Goal: Find specific page/section: Find specific page/section

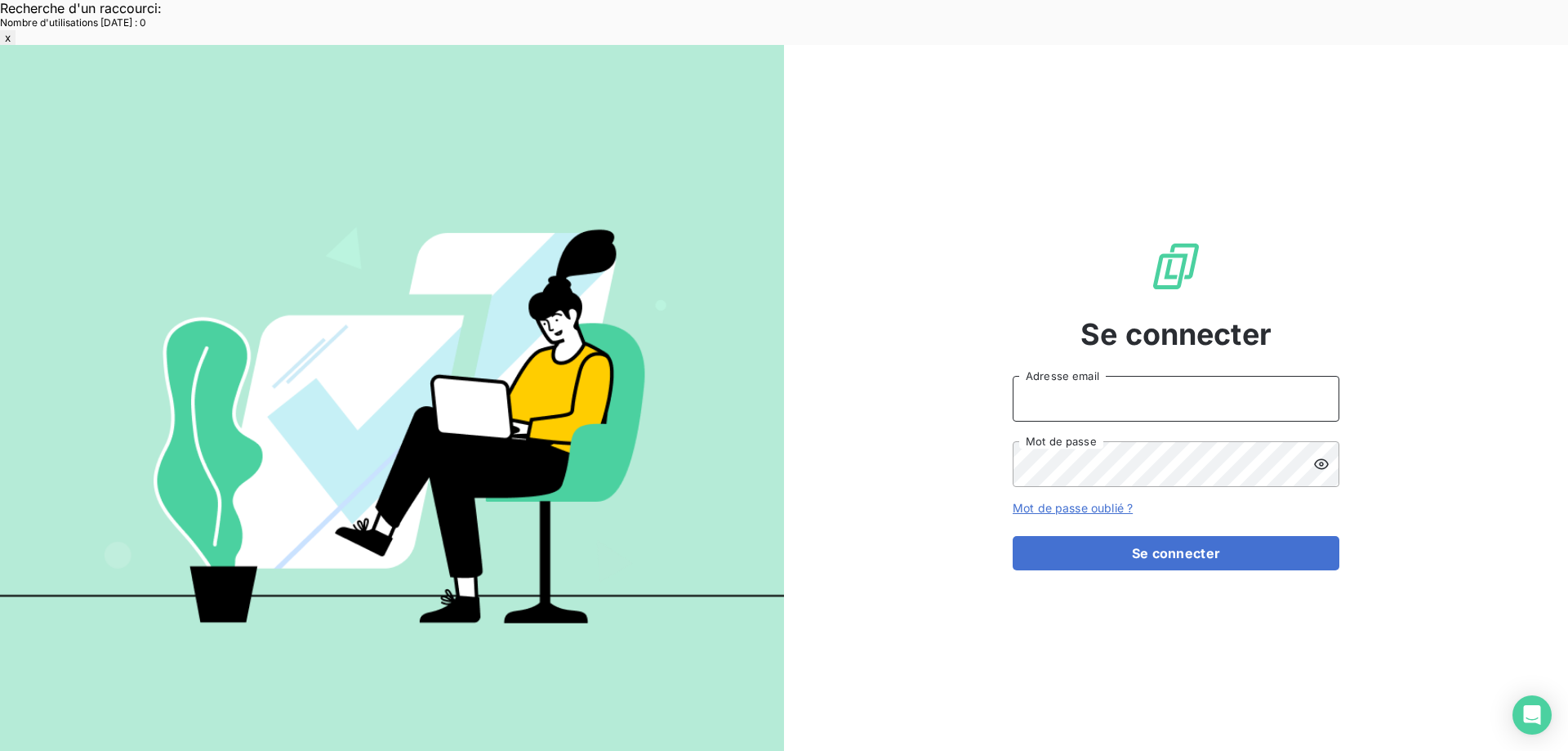
type input "[EMAIL_ADDRESS][DOMAIN_NAME]"
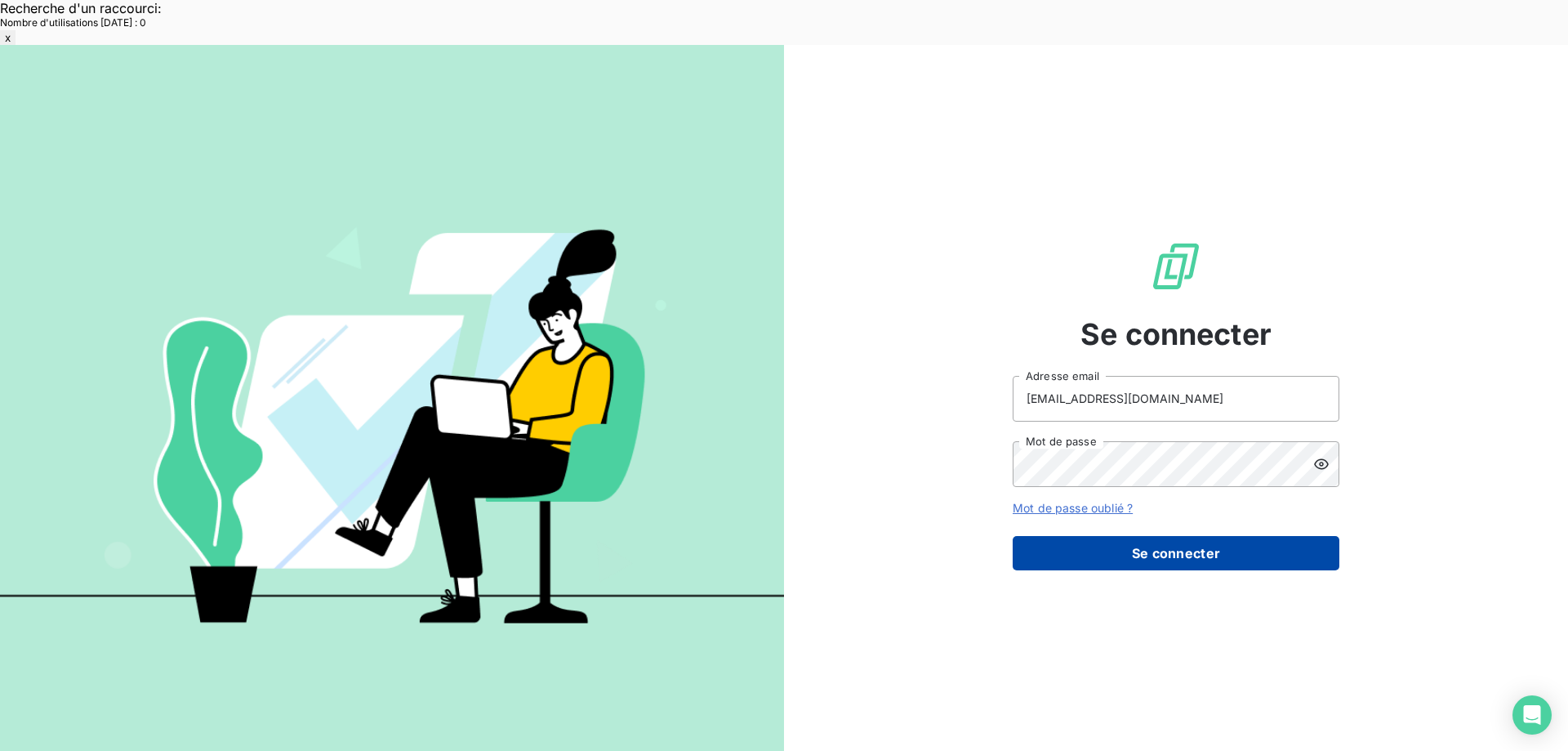
click at [1130, 536] on button "Se connecter" at bounding box center [1176, 553] width 327 height 34
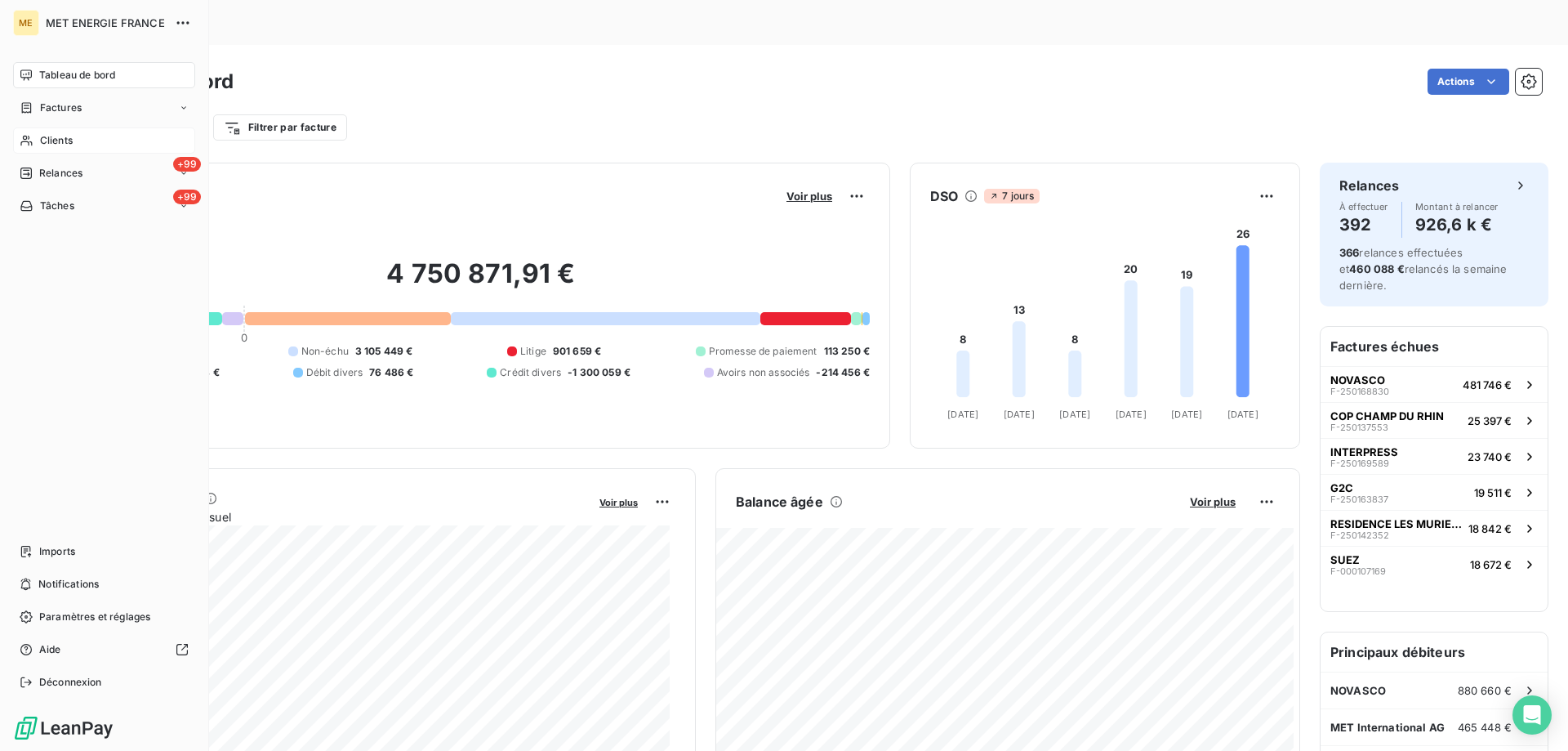
click at [68, 143] on span "Clients" at bounding box center [56, 140] width 33 height 15
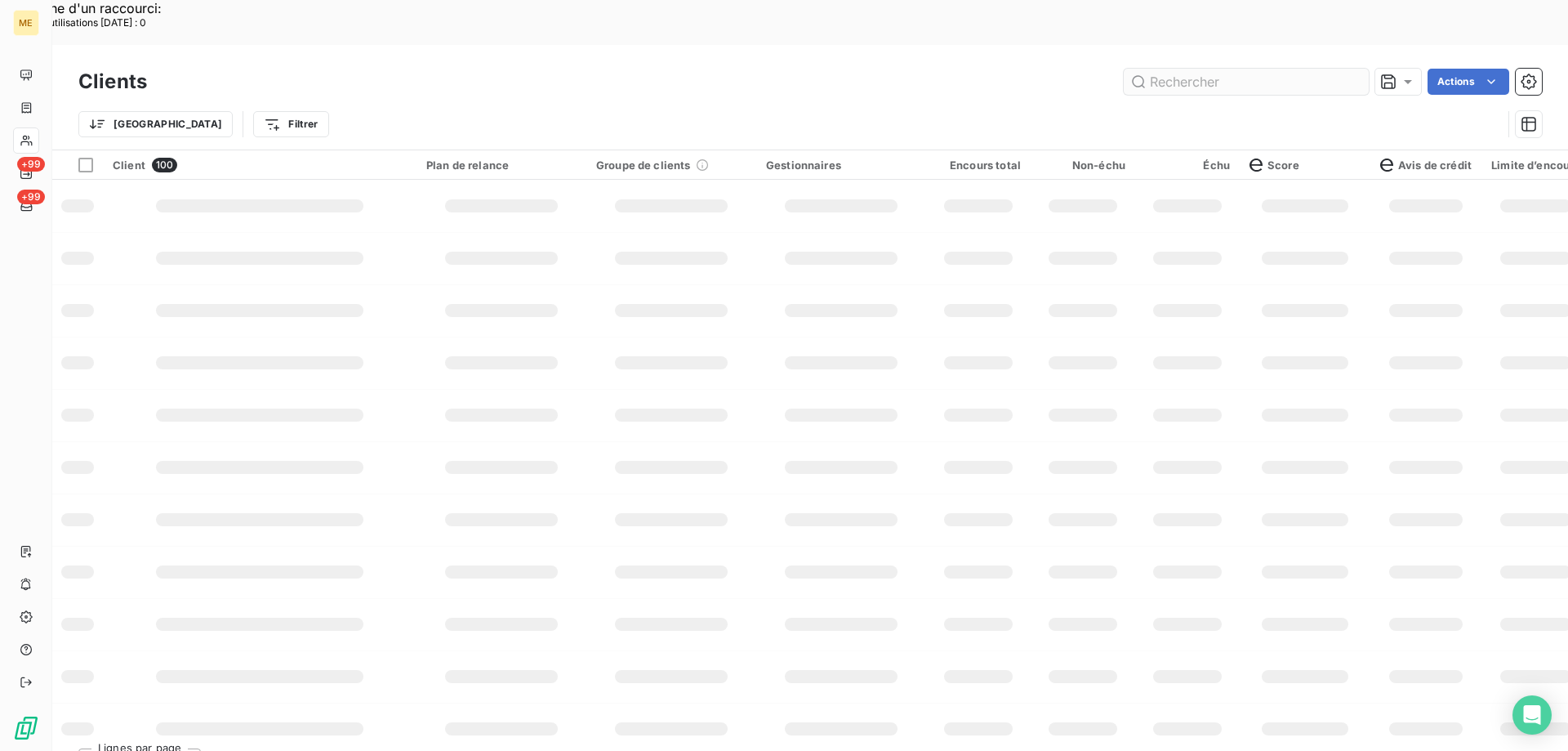
click at [1193, 69] on input "text" at bounding box center [1246, 81] width 245 height 26
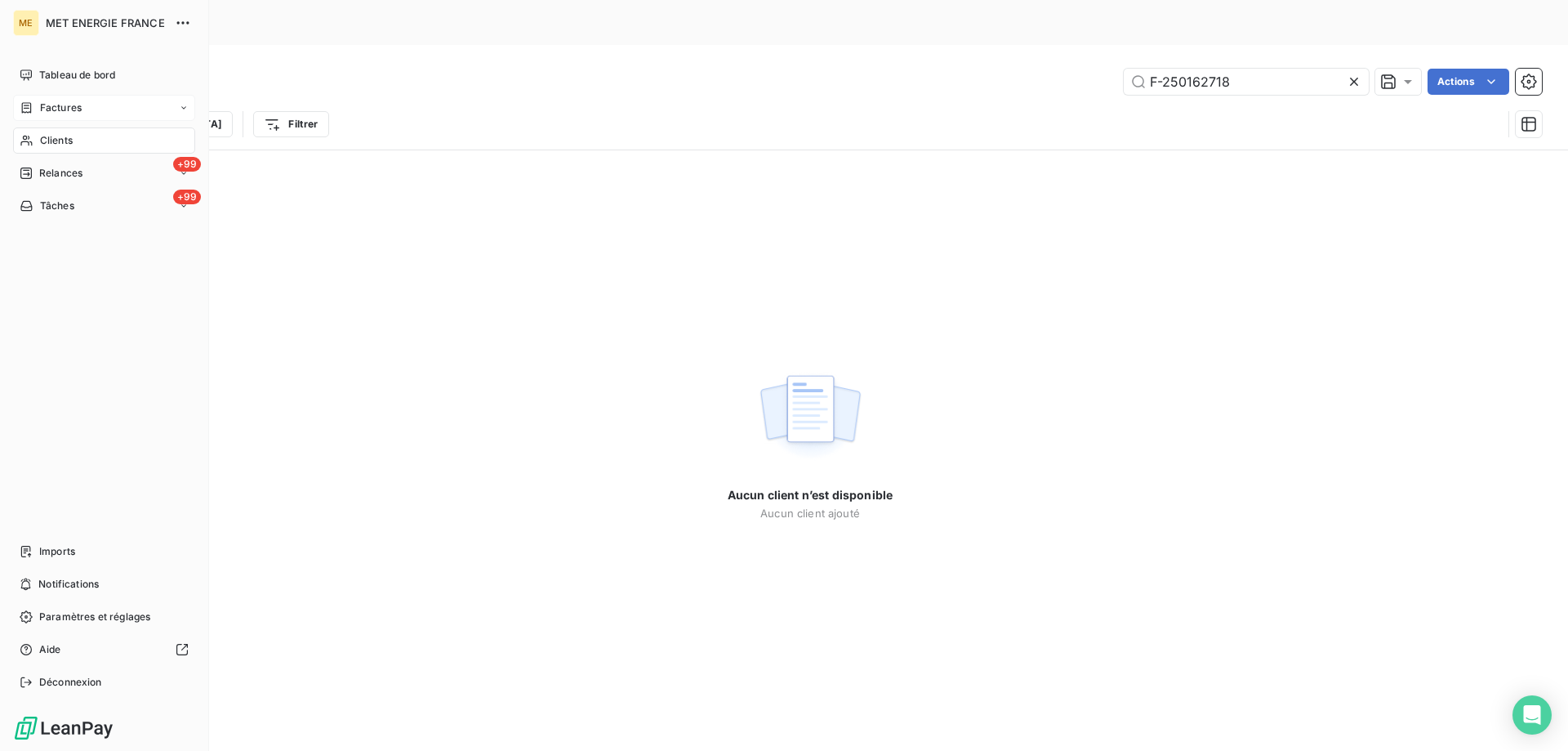
type input "F-250162718"
click at [61, 113] on span "Factures" at bounding box center [61, 108] width 42 height 15
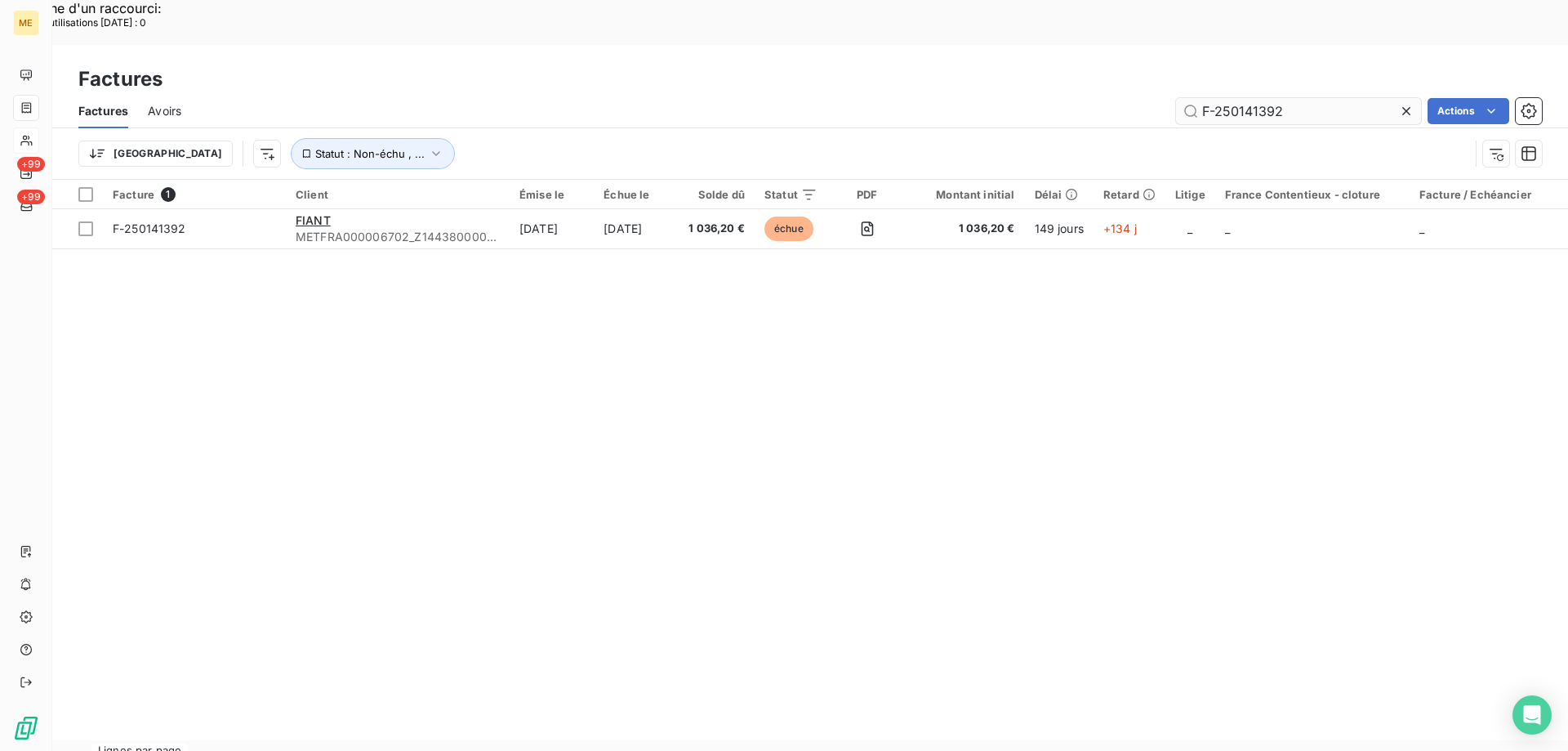
click at [1265, 98] on input "F-250141392" at bounding box center [1298, 110] width 245 height 26
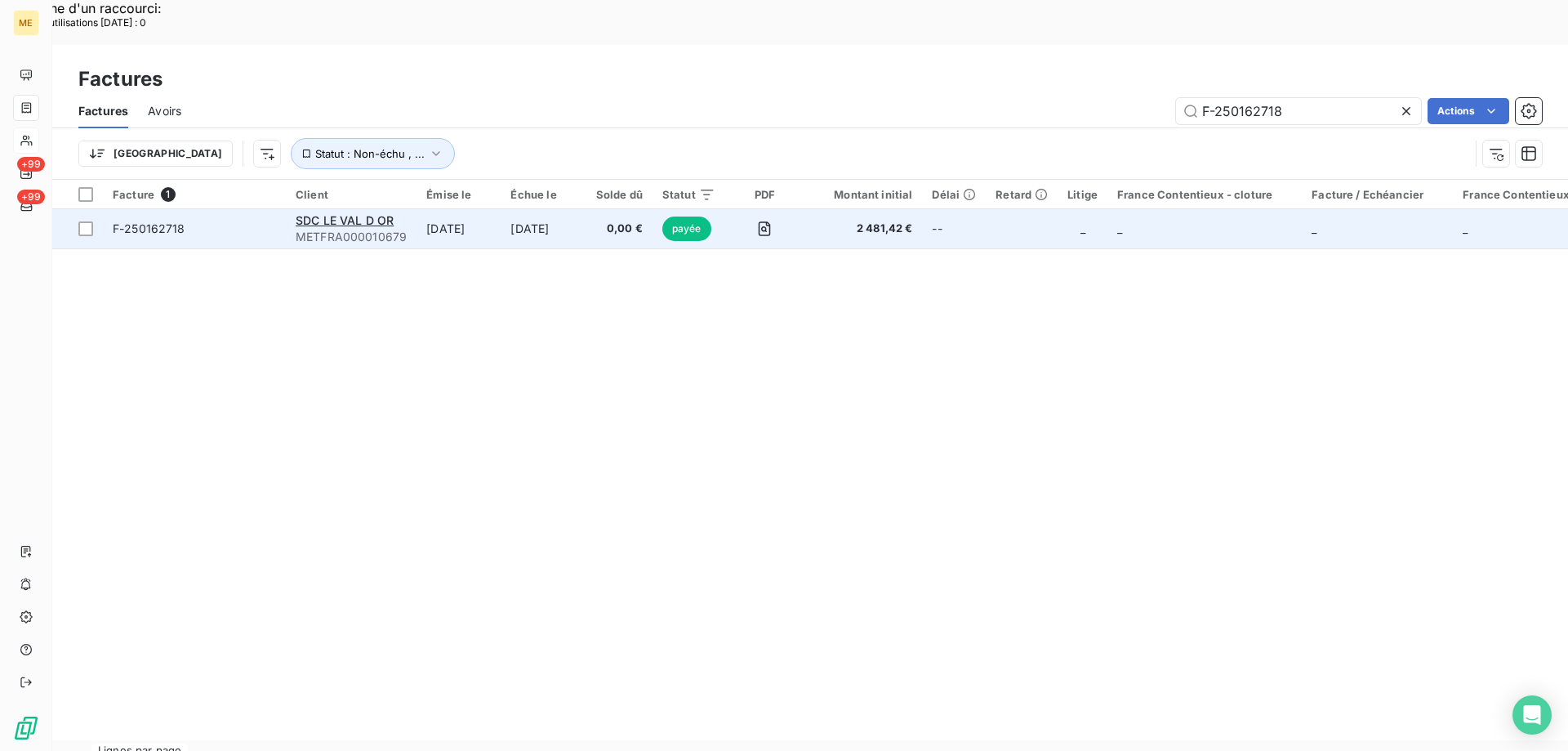
type input "F-250162718"
click at [247, 221] on span "F-250162718" at bounding box center [194, 229] width 163 height 17
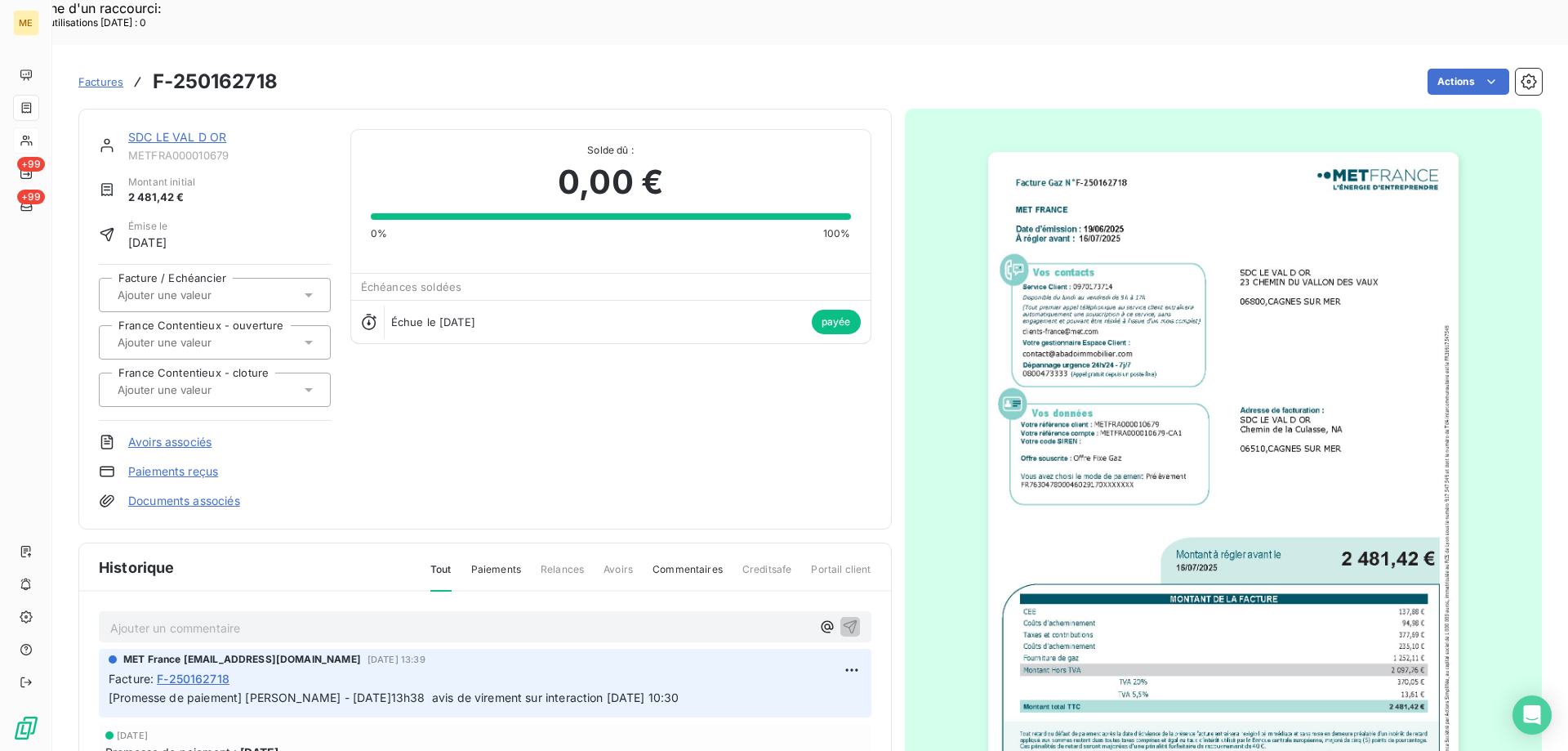
click at [162, 130] on link "SDC LE VAL D OR" at bounding box center [176, 136] width 98 height 14
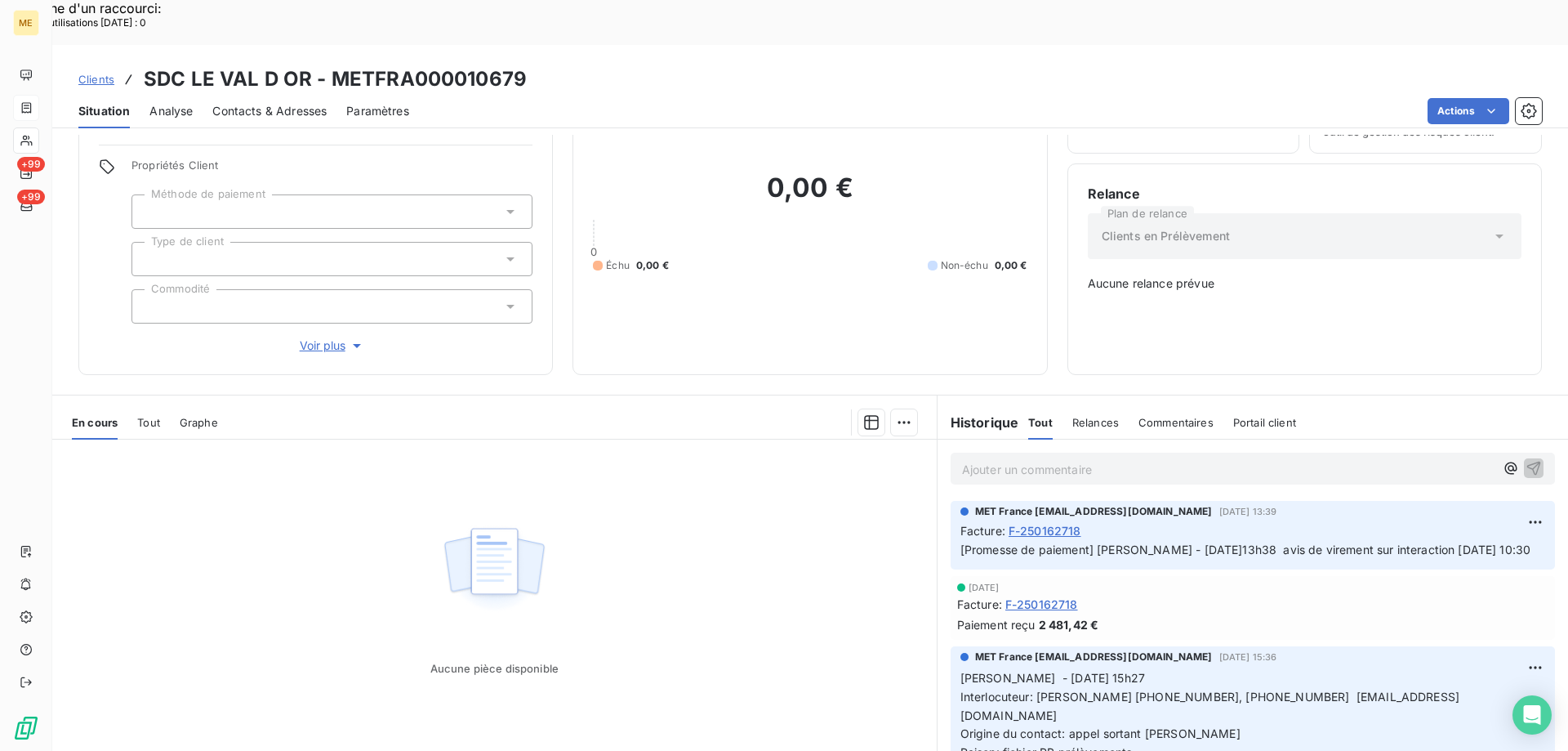
scroll to position [101, 0]
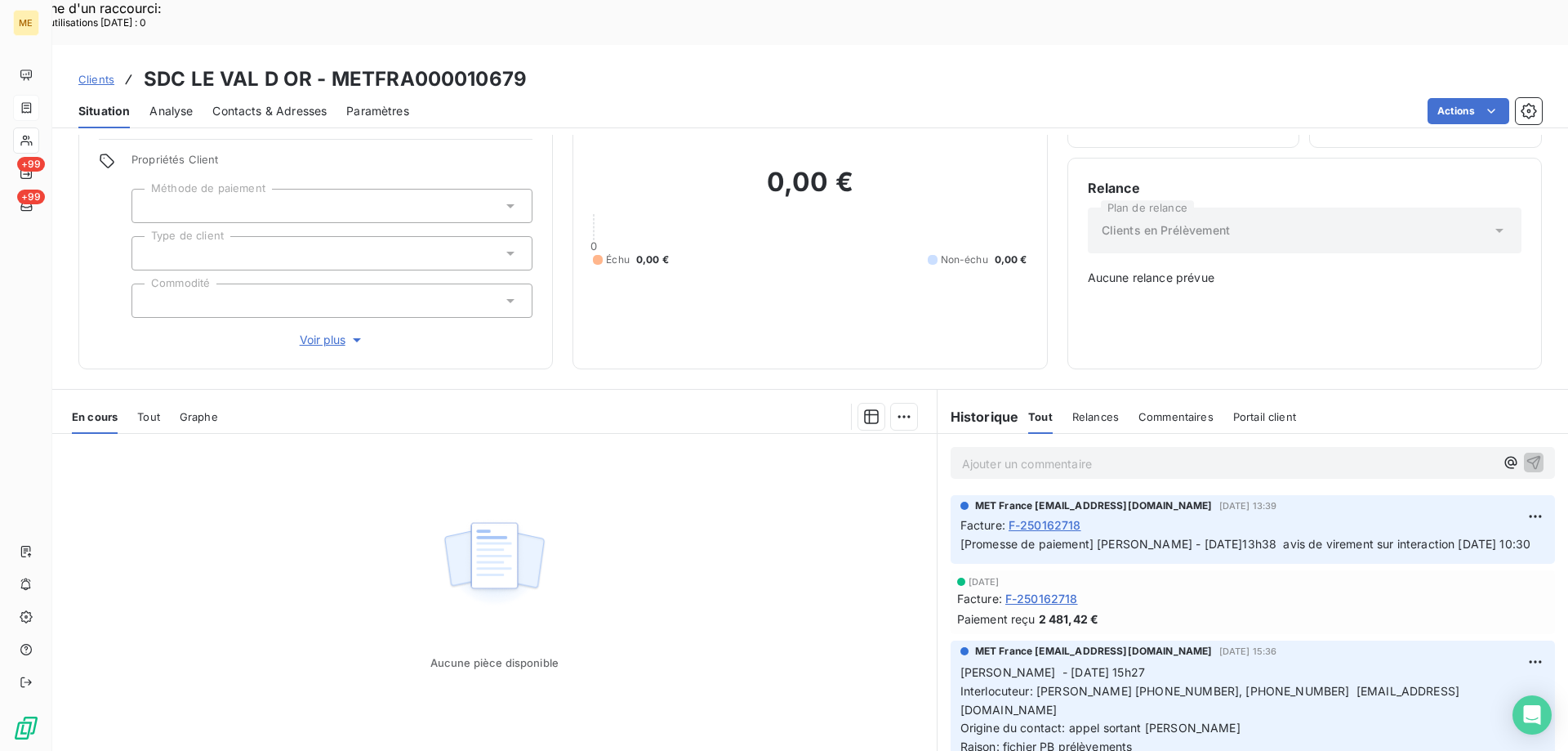
click at [1031, 453] on p "Ajouter un commentaire ﻿" at bounding box center [1228, 463] width 532 height 20
click at [1112, 453] on p "Kenza / interaction du 1" at bounding box center [1228, 462] width 532 height 18
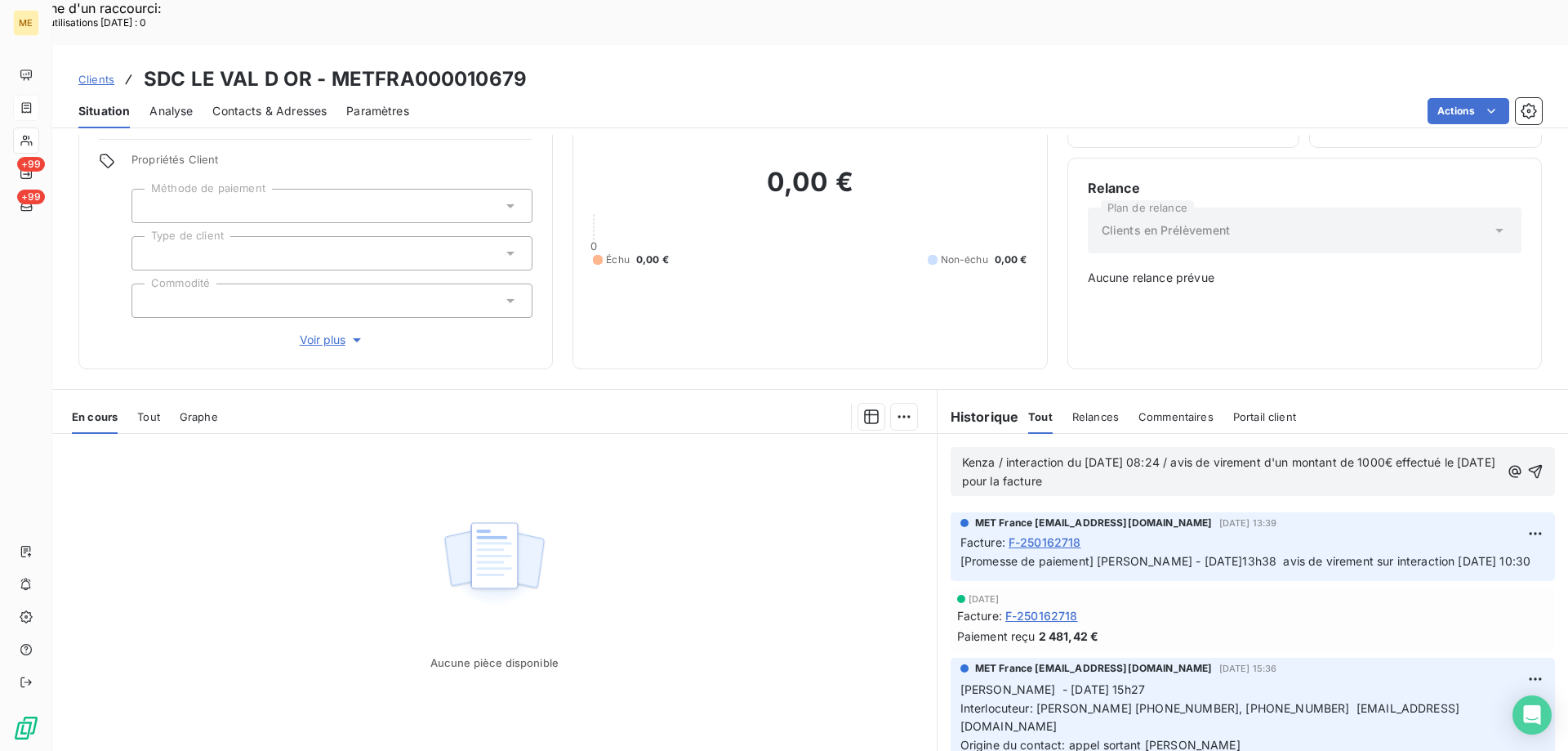
click at [1250, 453] on p "Kenza / interaction du 12/08/2025 08:24 / avis de virement d'un montant de 1000…" at bounding box center [1231, 472] width 538 height 38
click at [1528, 463] on icon "button" at bounding box center [1536, 472] width 17 height 17
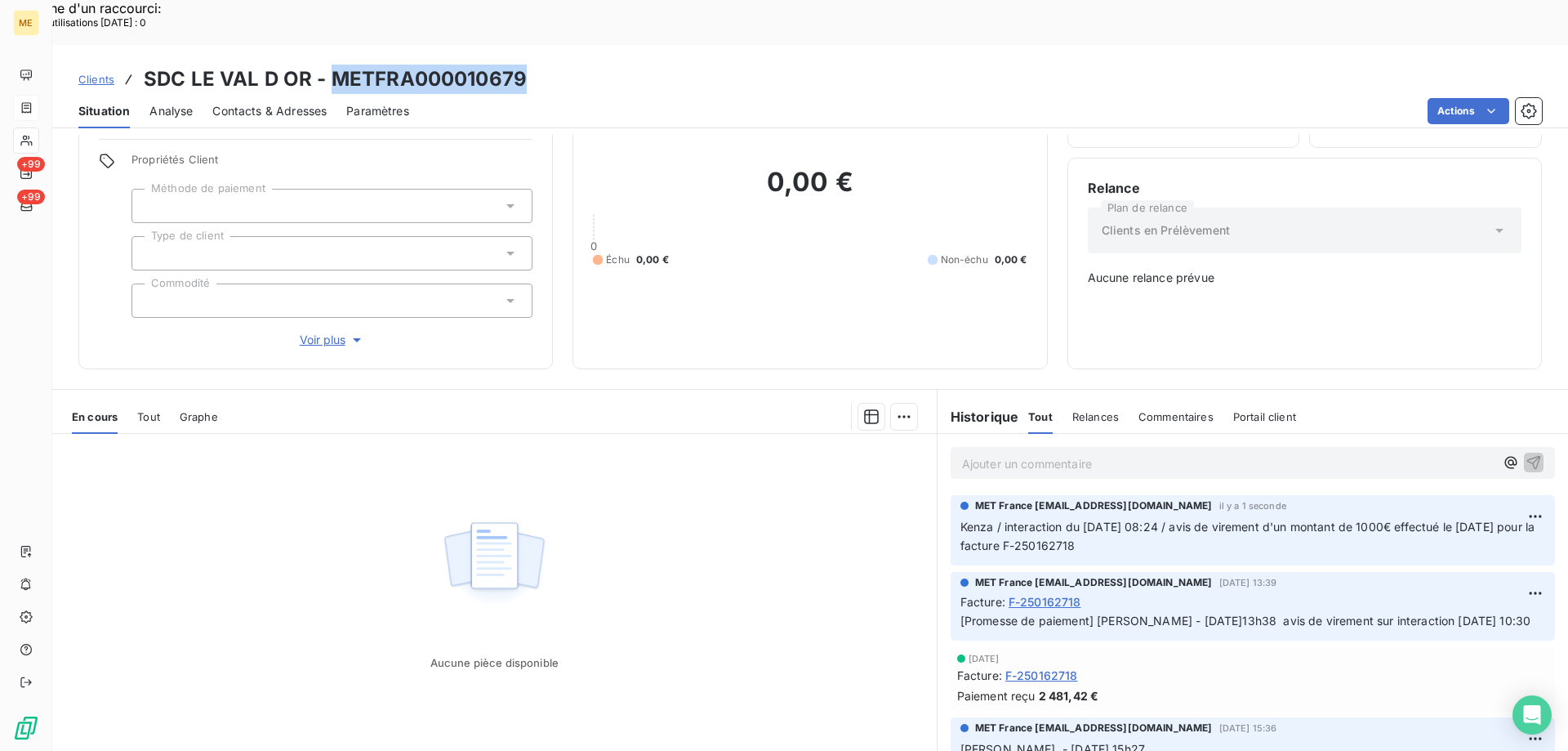
copy h3 "METFRA000010679"
drag, startPoint x: 532, startPoint y: 24, endPoint x: 384, endPoint y: 27, distance: 148.0
click at [333, 64] on div "Clients SDC LE VAL D OR - METFRA000010679" at bounding box center [811, 79] width 1516 height 29
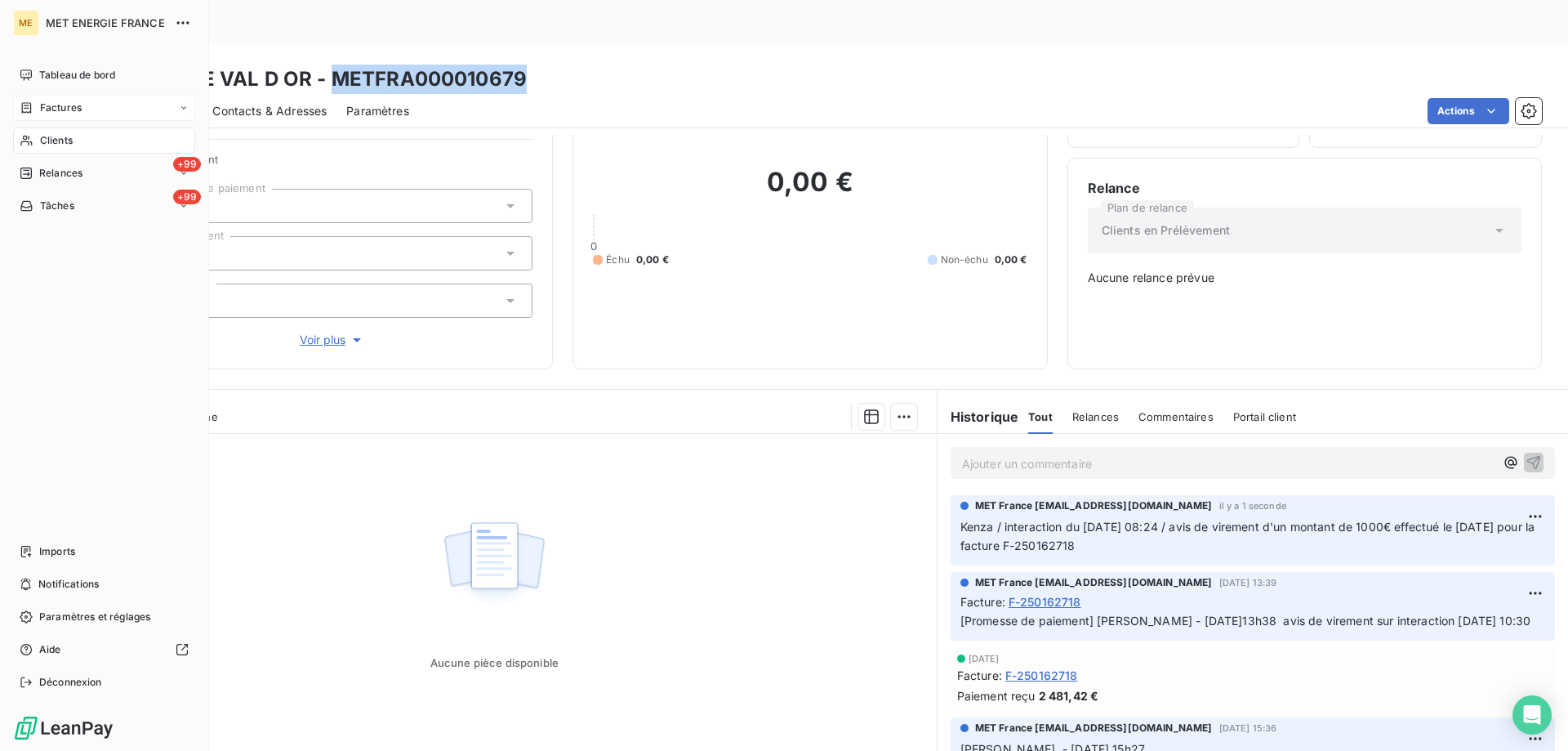
click at [46, 145] on span "Clients" at bounding box center [56, 140] width 33 height 15
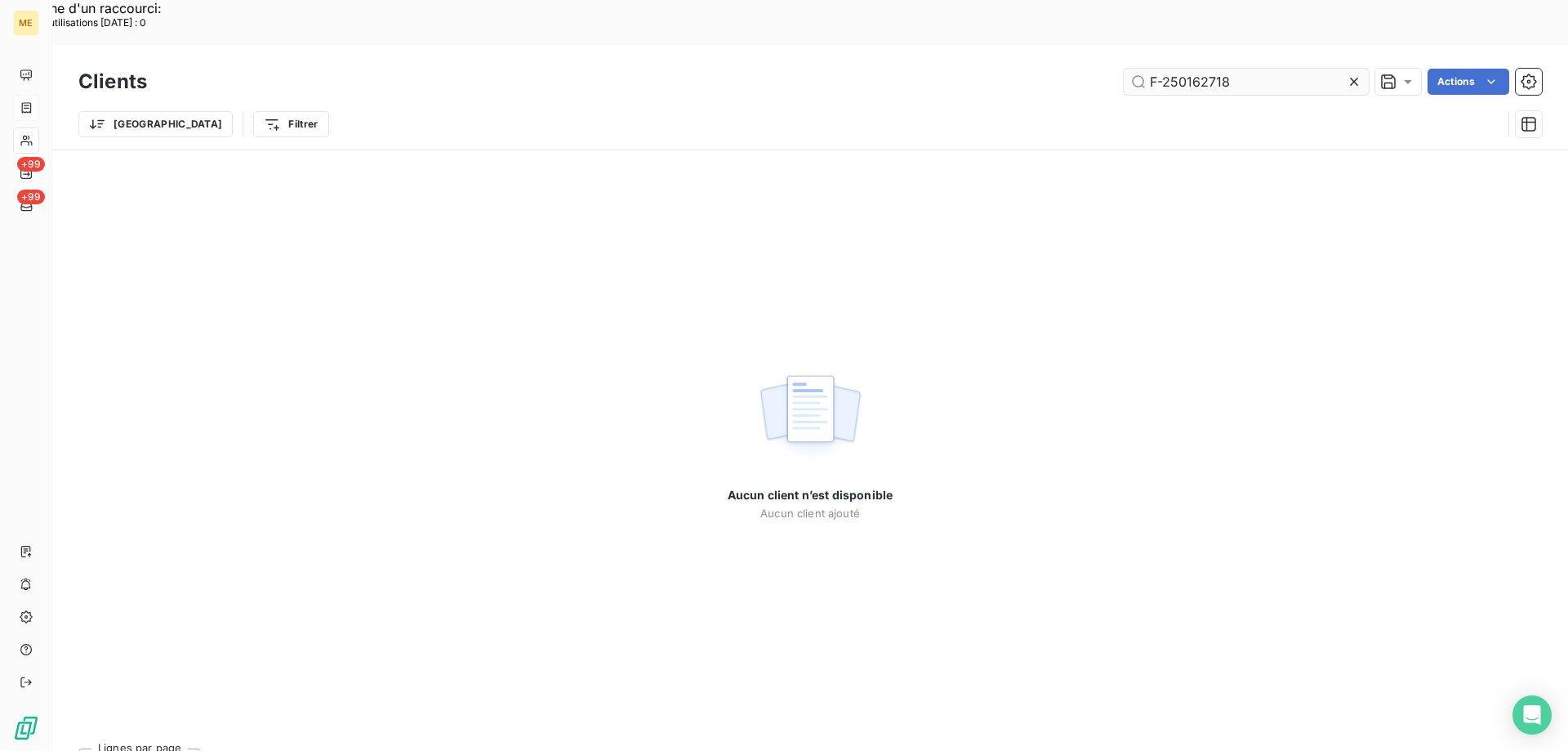
click at [1152, 69] on input "F-250162718" at bounding box center [1246, 81] width 245 height 26
click at [1153, 69] on input "F-250162718" at bounding box center [1246, 81] width 245 height 26
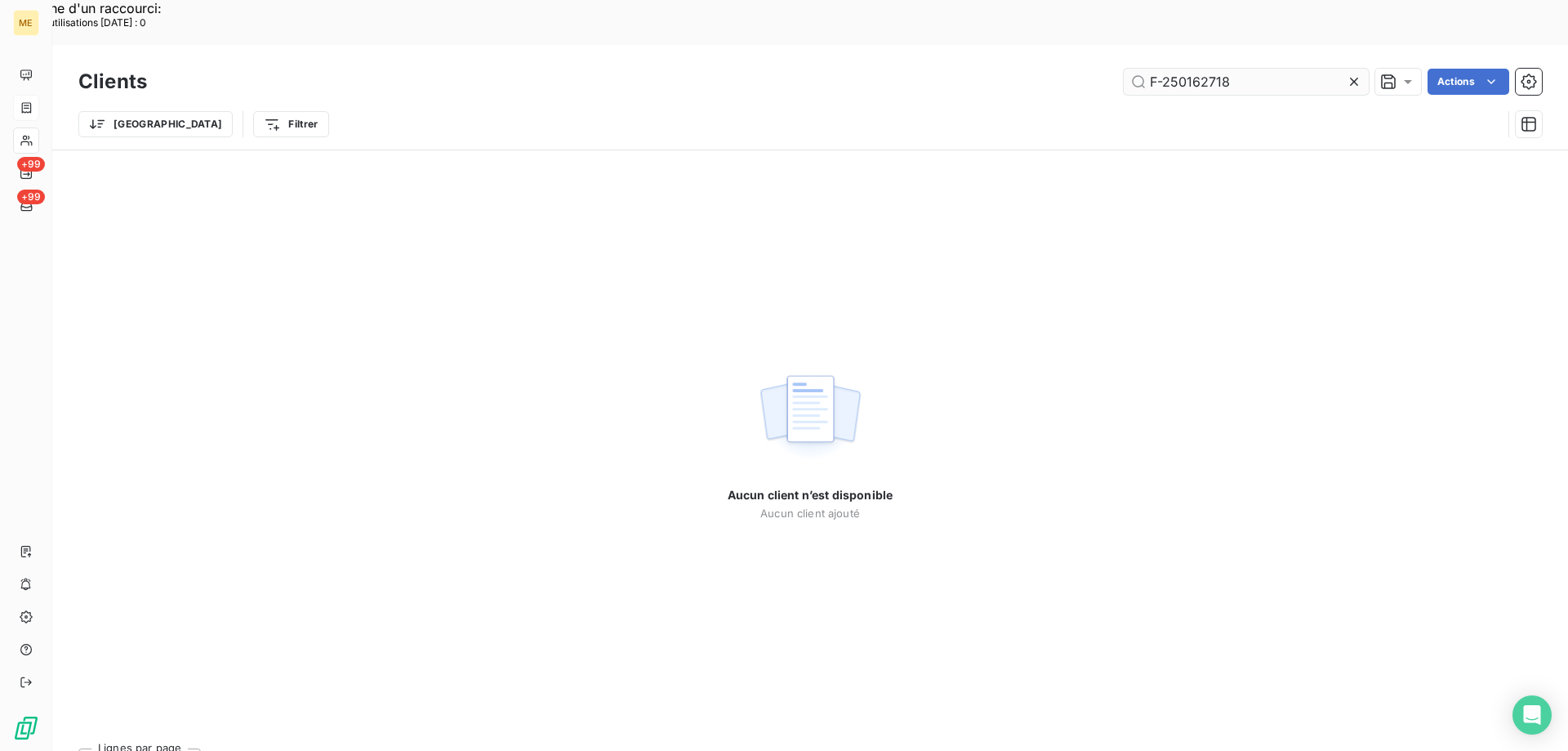
click at [1153, 69] on input "F-250162718" at bounding box center [1246, 81] width 245 height 26
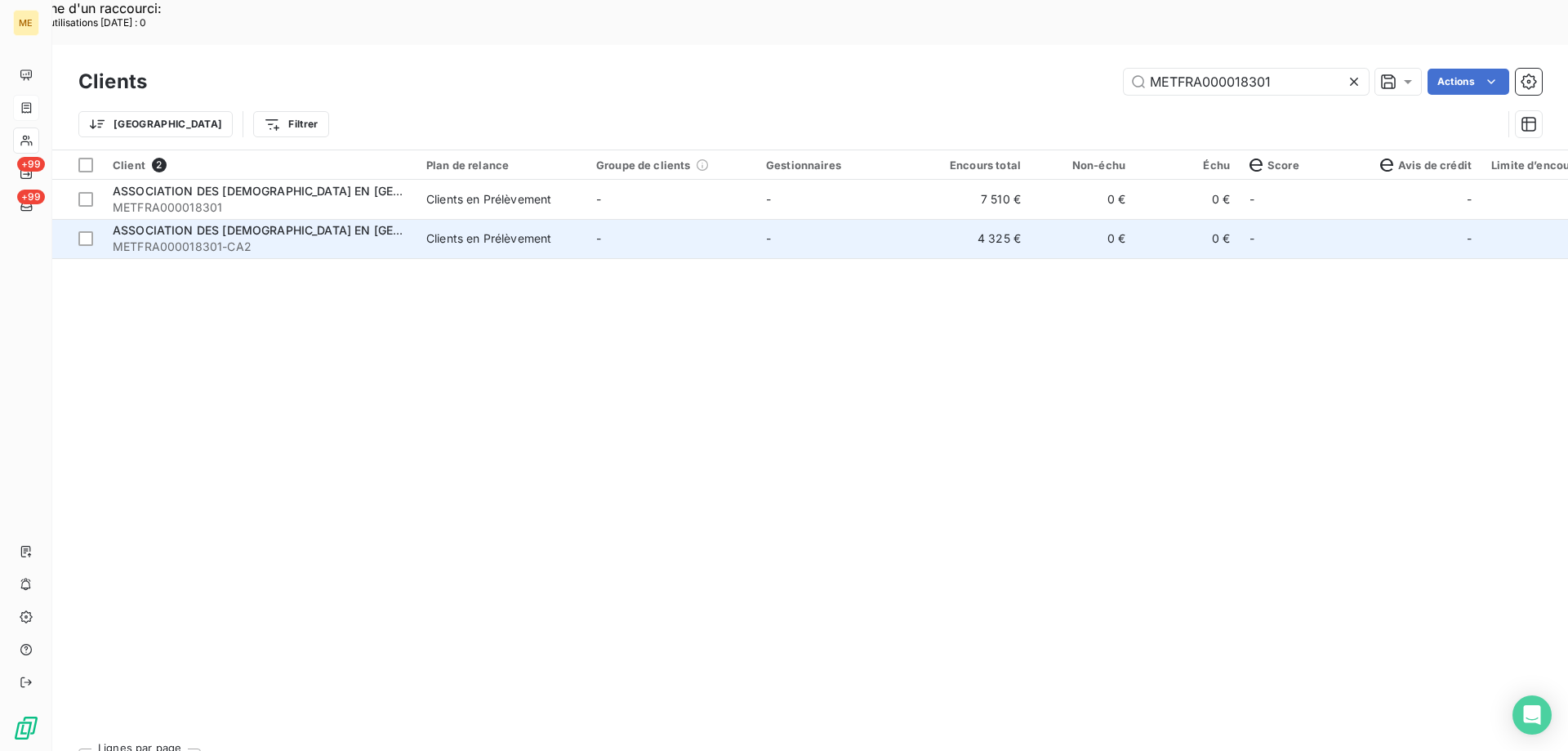
type input "METFRA000018301"
click at [304, 223] on span "ASSOCIATION DES MUSULMANS EN ALSACE" at bounding box center [302, 230] width 379 height 14
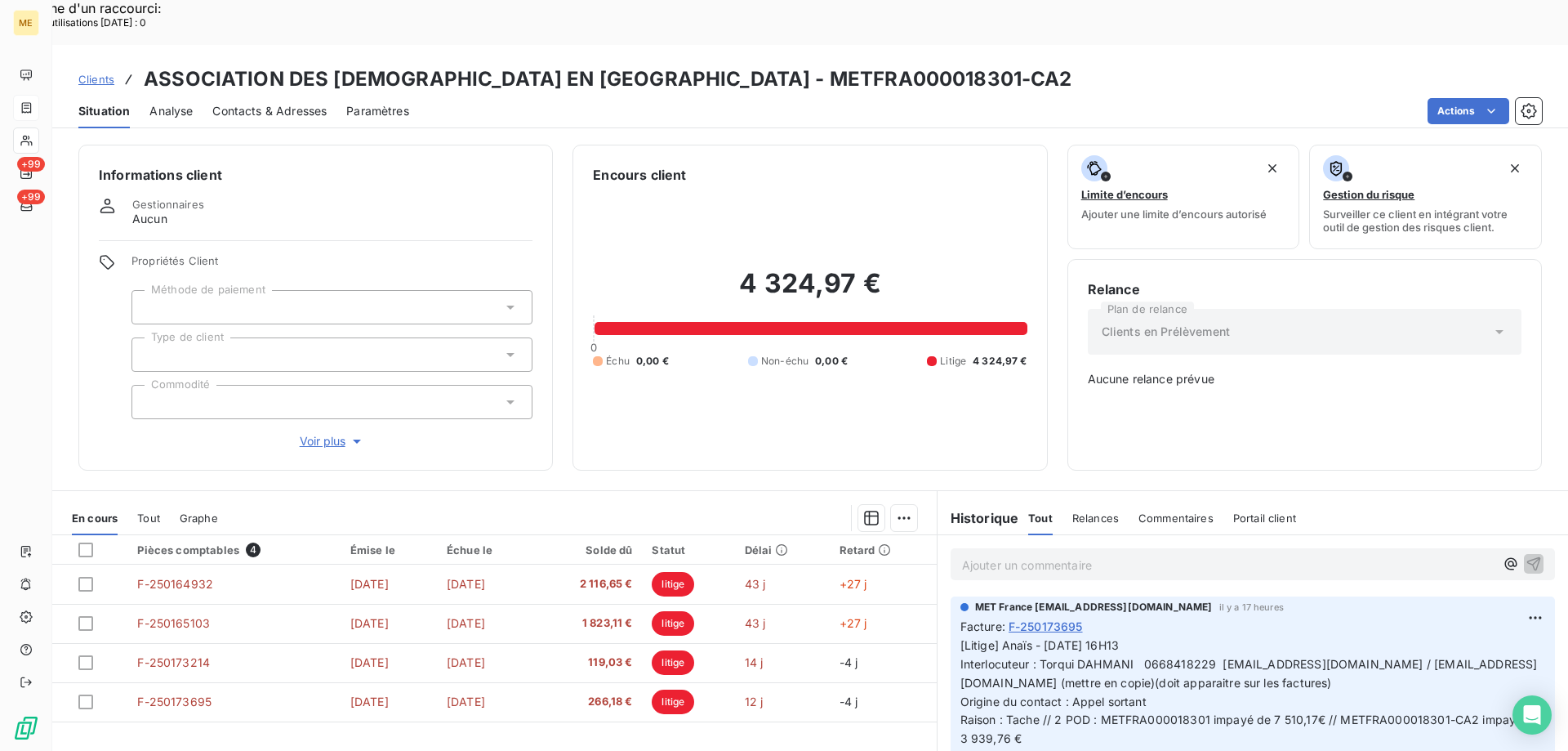
scroll to position [101, 0]
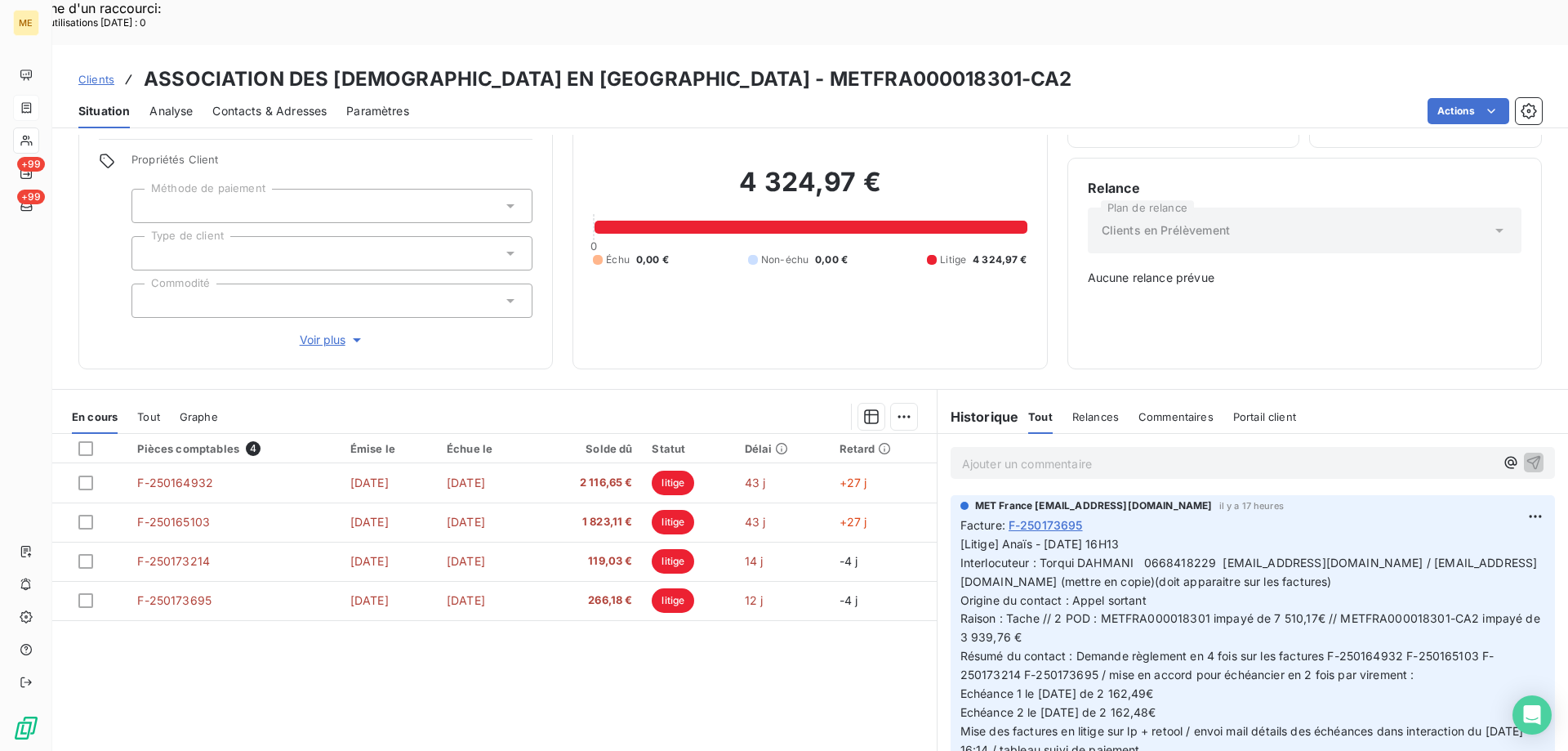
click at [23, 136] on icon at bounding box center [26, 140] width 14 height 13
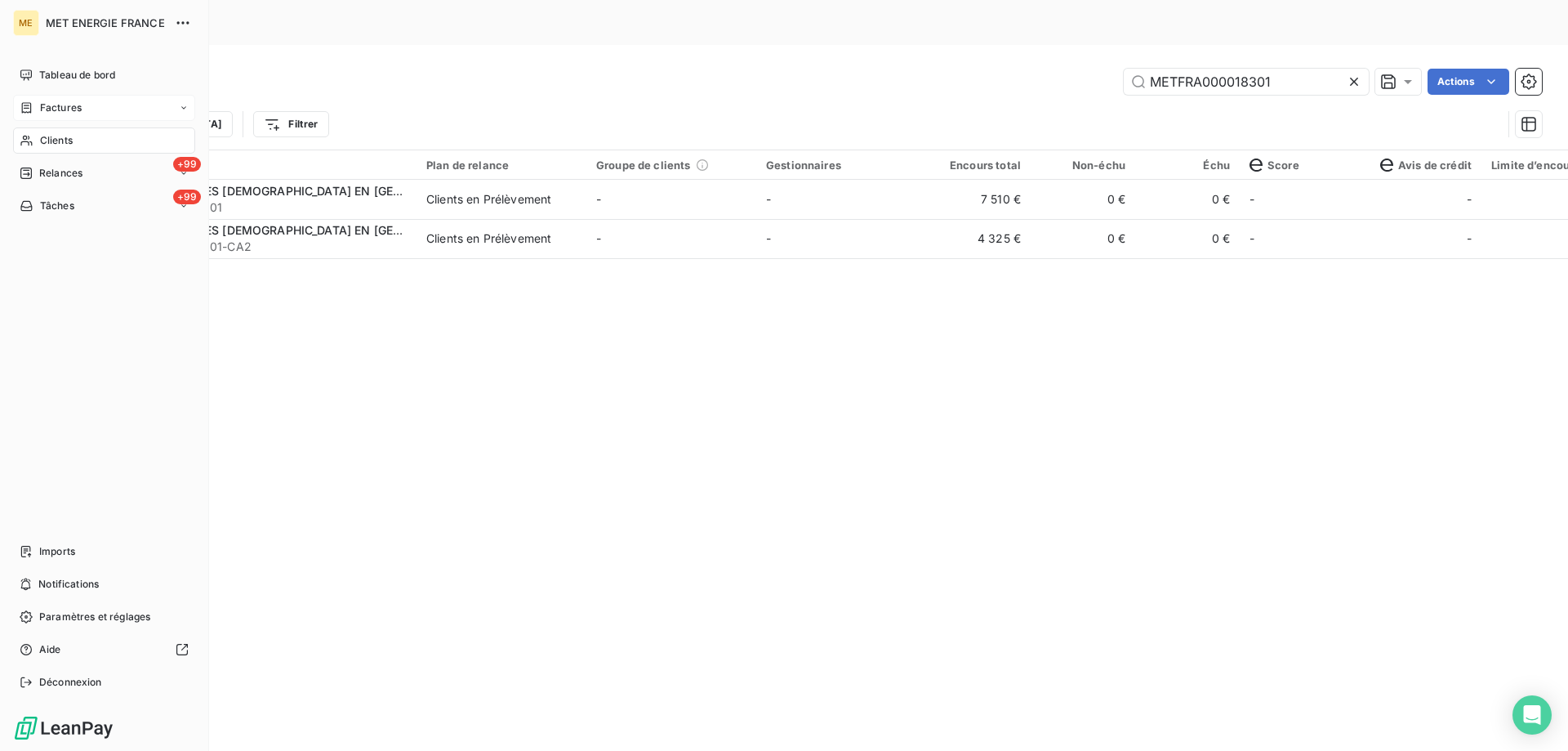
click at [47, 142] on span "Clients" at bounding box center [56, 140] width 33 height 15
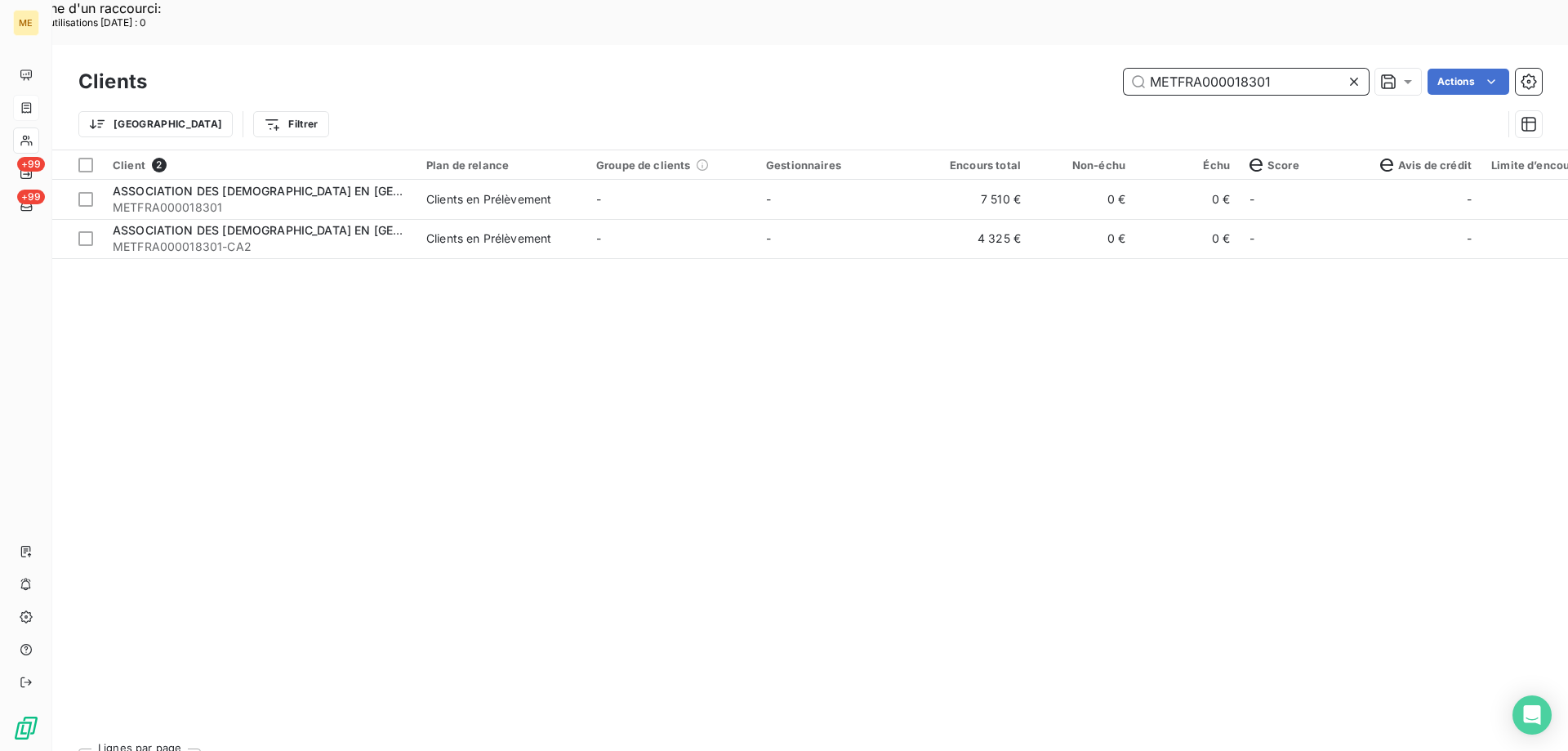
click at [1235, 69] on input "METFRA000018301" at bounding box center [1246, 81] width 245 height 26
paste input "05619"
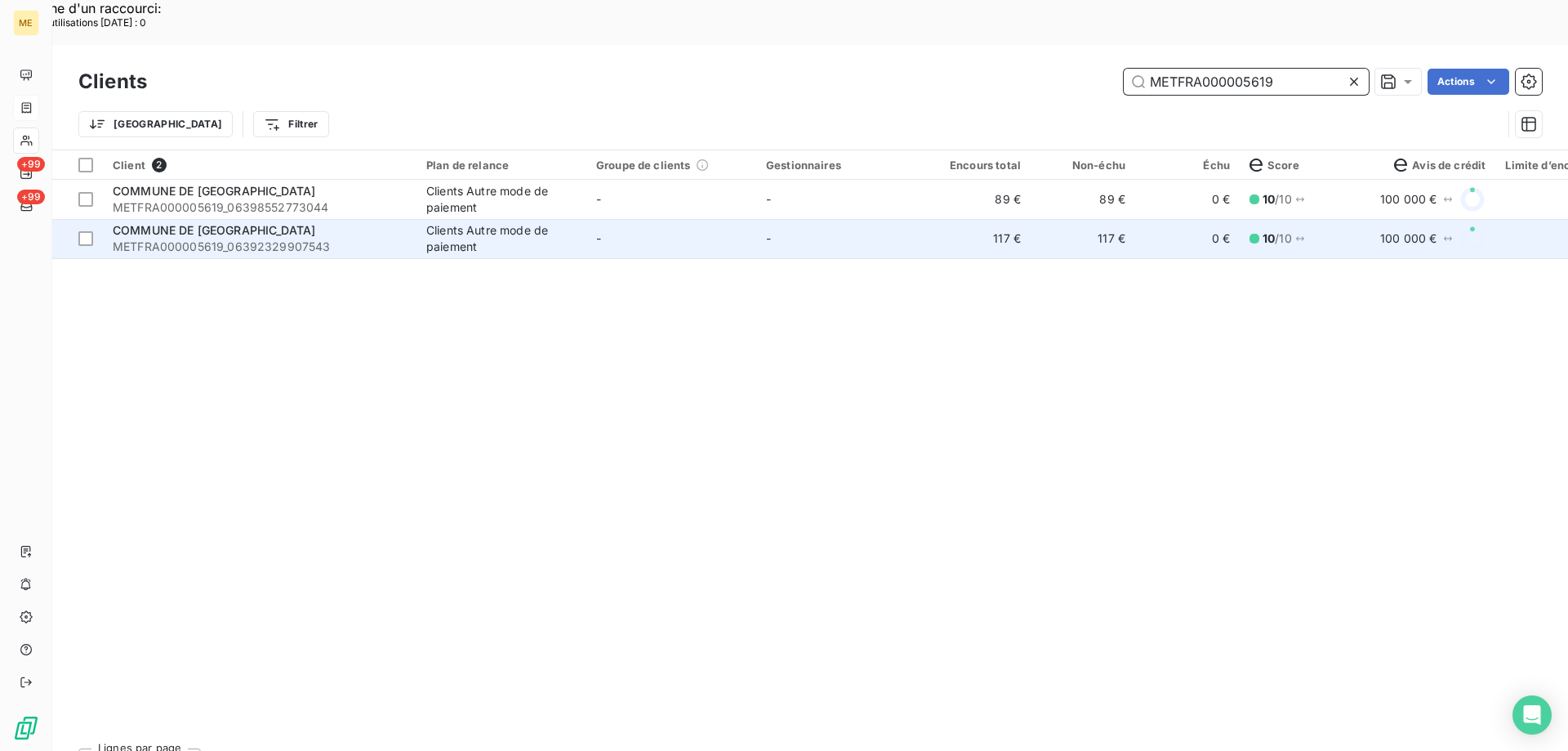
type input "METFRA000005619"
click at [293, 223] on span "COMMUNE DE STORCKENSOHN" at bounding box center [214, 230] width 202 height 14
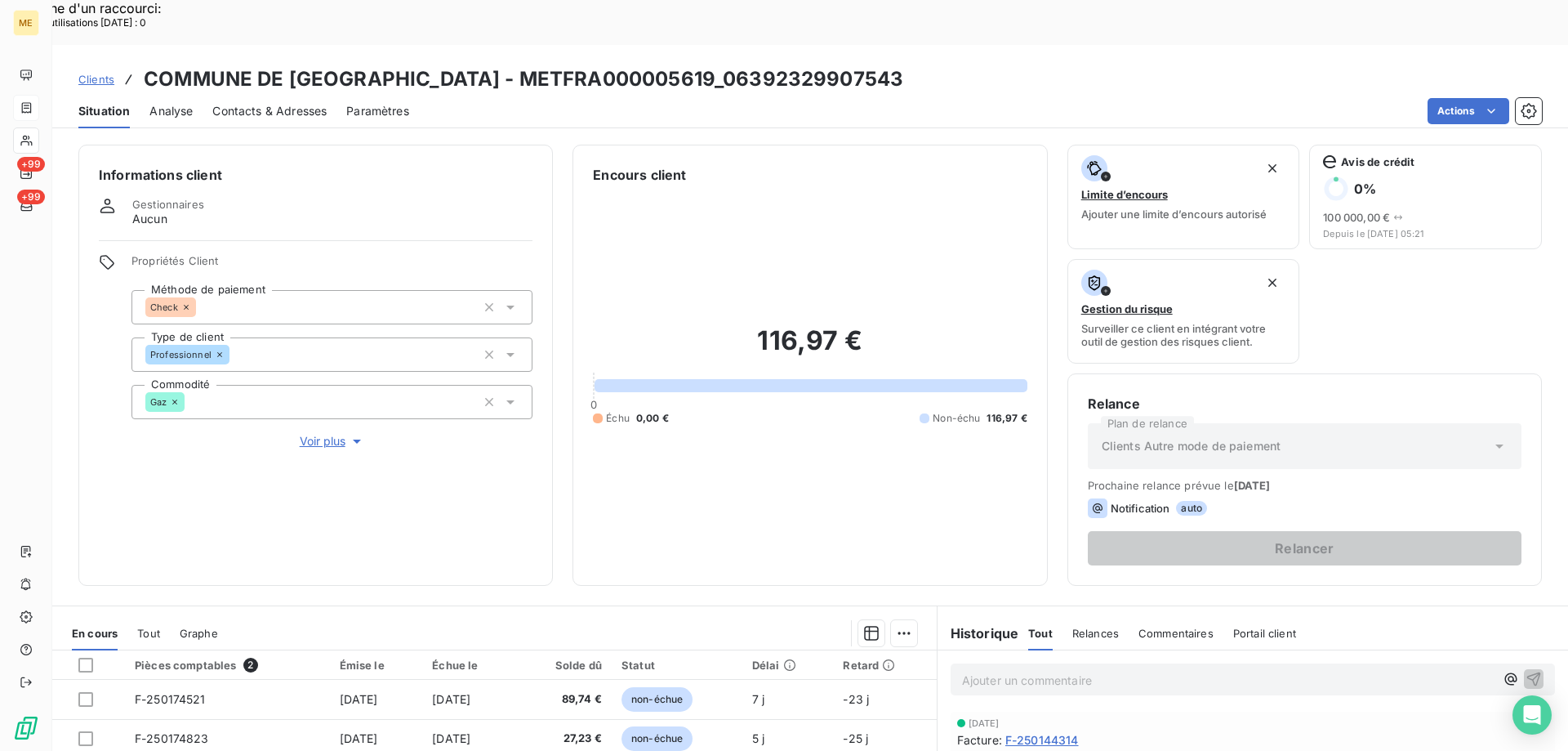
click at [251, 103] on span "Contacts & Adresses" at bounding box center [269, 111] width 115 height 17
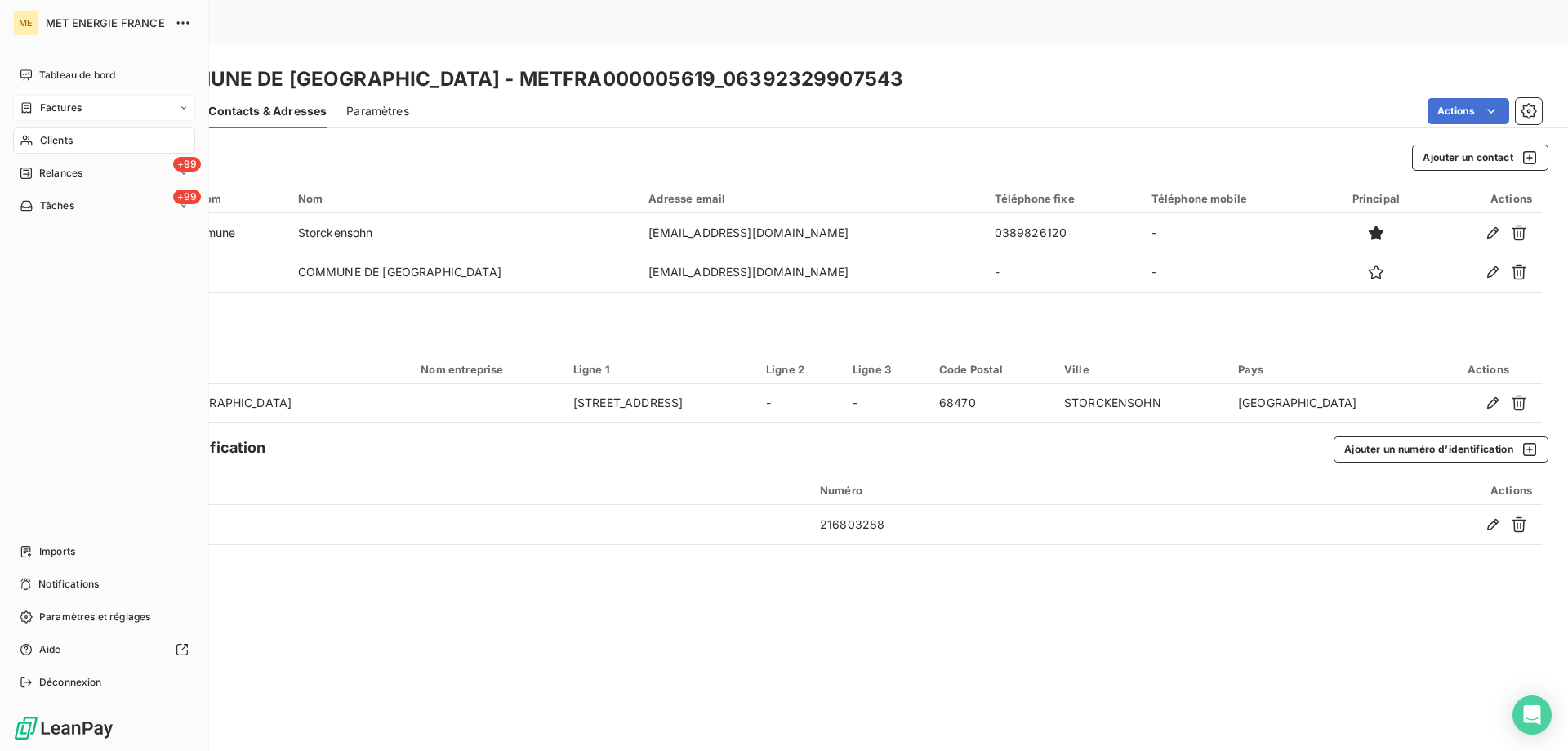
click at [69, 140] on span "Clients" at bounding box center [56, 140] width 33 height 15
